Goal: Task Accomplishment & Management: Use online tool/utility

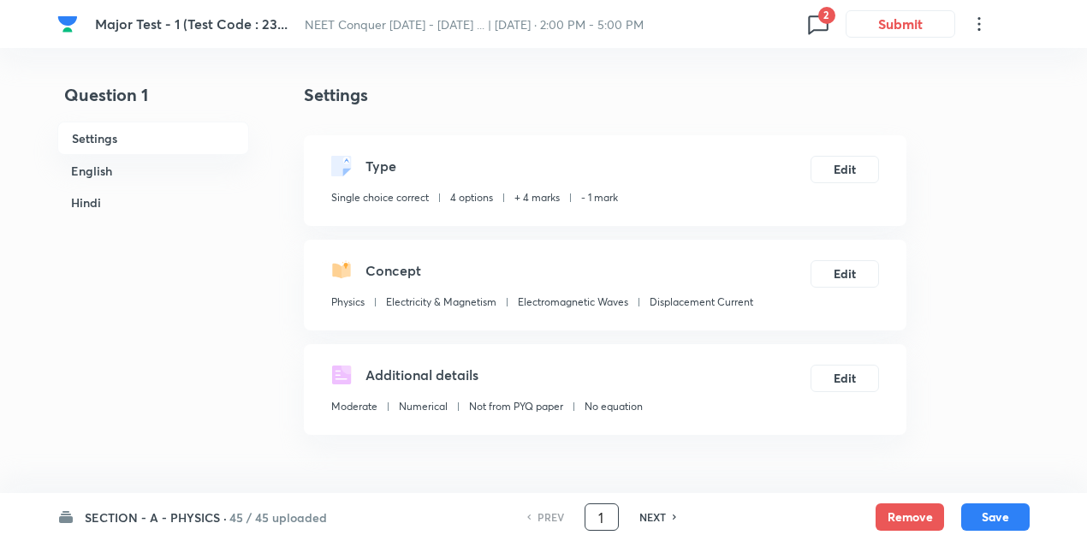
click at [604, 517] on input "1" at bounding box center [602, 518] width 33 height 30
type input "172"
checkbox input "false"
checkbox input "true"
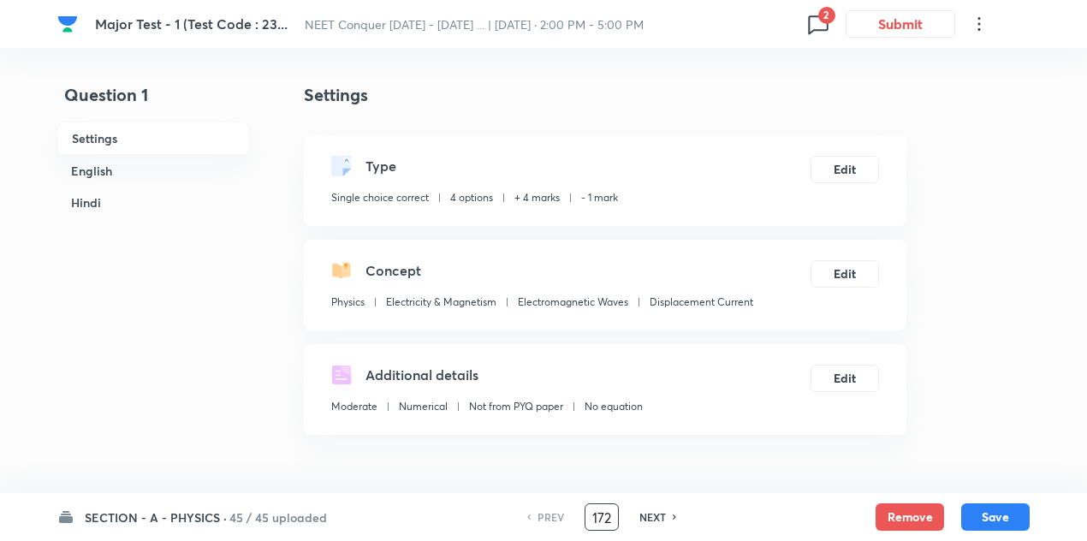
checkbox input "true"
click at [853, 273] on button "Edit" at bounding box center [845, 272] width 68 height 27
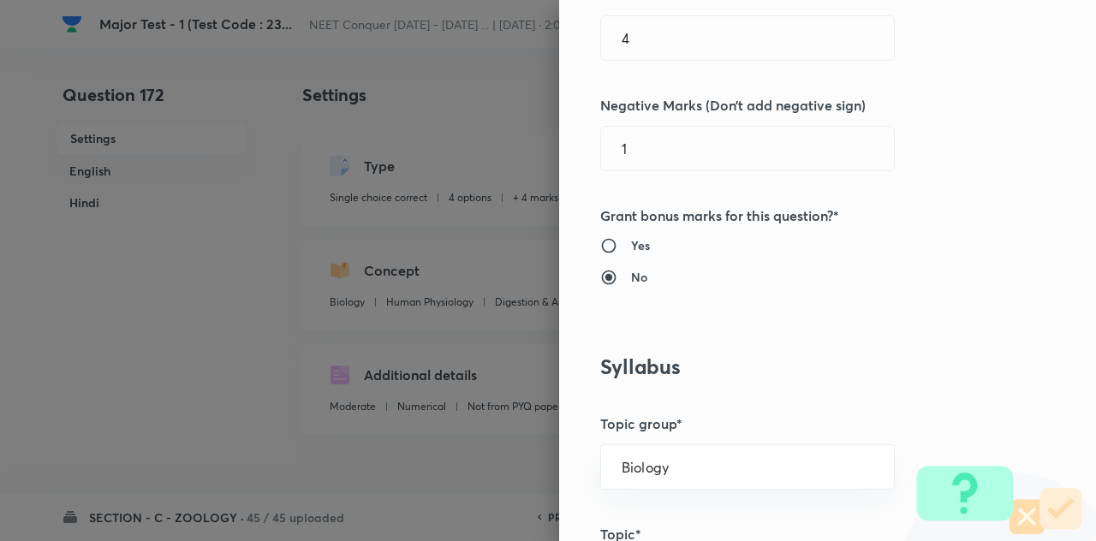
scroll to position [477, 0]
click at [600, 239] on input "Yes" at bounding box center [615, 243] width 31 height 17
radio input "true"
radio input "false"
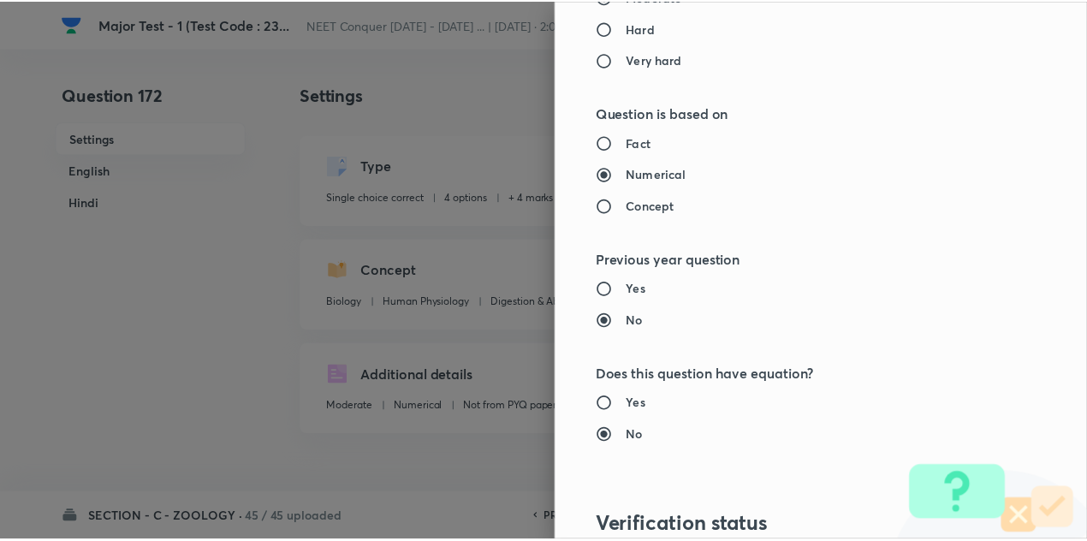
scroll to position [1902, 0]
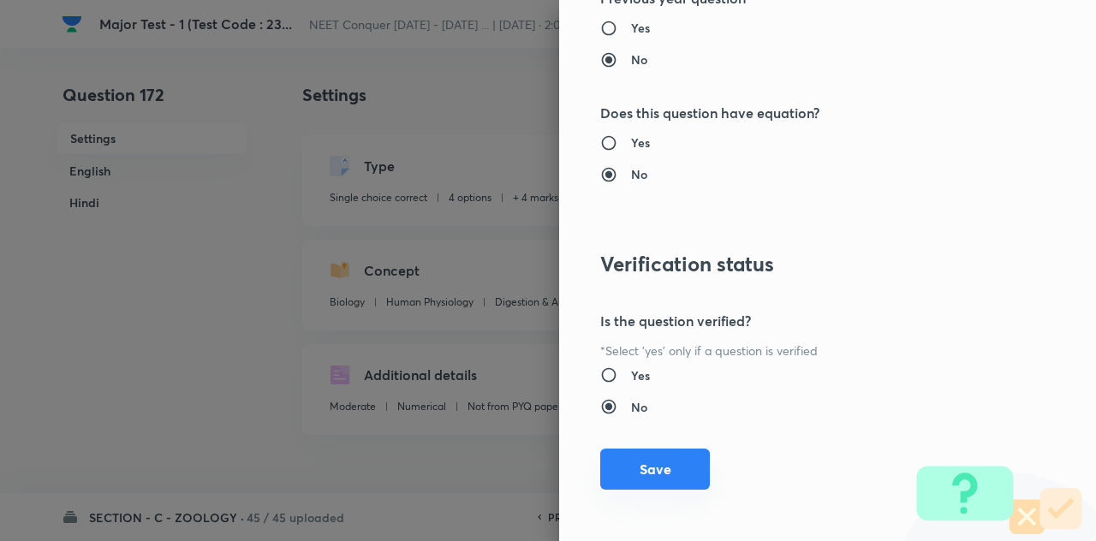
click at [681, 456] on button "Save" at bounding box center [655, 469] width 110 height 41
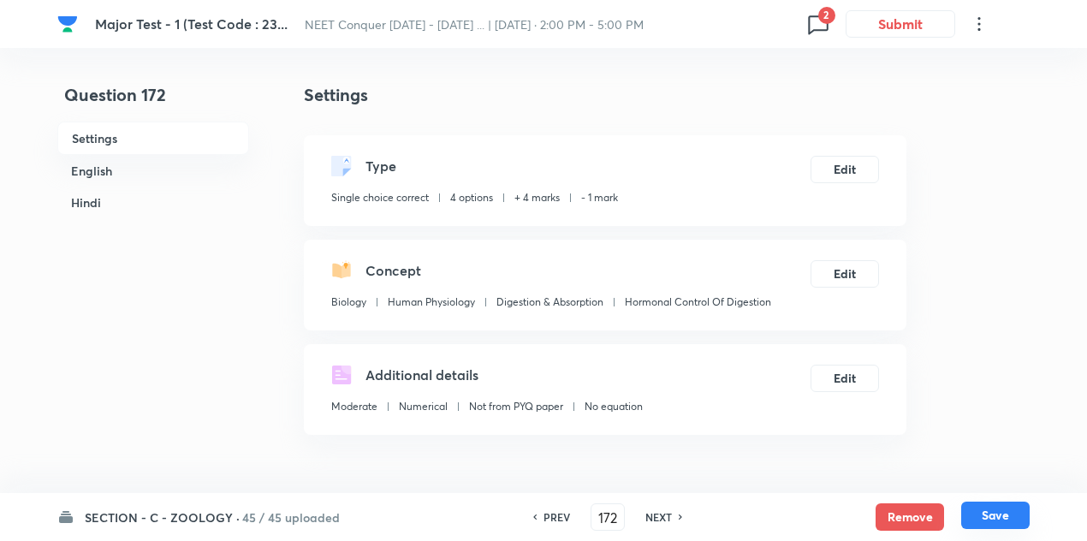
click at [990, 509] on button "Save" at bounding box center [995, 515] width 68 height 27
